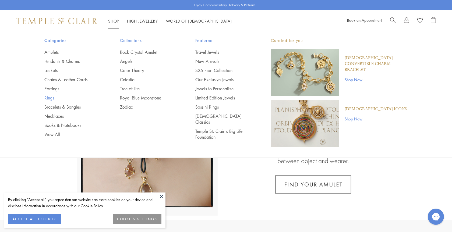
click at [49, 99] on link "Rings" at bounding box center [71, 98] width 54 height 6
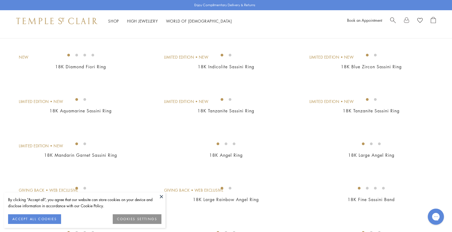
scroll to position [51, 0]
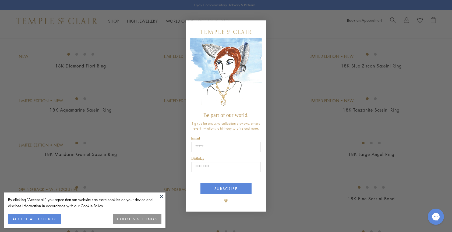
click at [259, 26] on circle "Close dialog" at bounding box center [260, 26] width 6 height 6
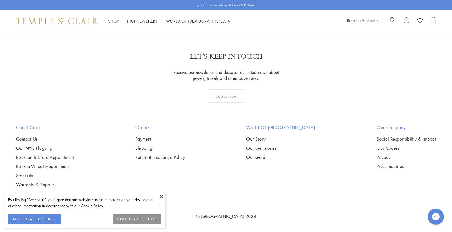
scroll to position [2686, 0]
click at [226, 16] on link "2" at bounding box center [227, 9] width 18 height 15
click at [0, 0] on img at bounding box center [0, 0] width 0 height 0
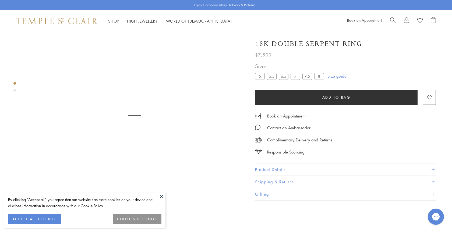
scroll to position [32, 0]
